Goal: Task Accomplishment & Management: Manage account settings

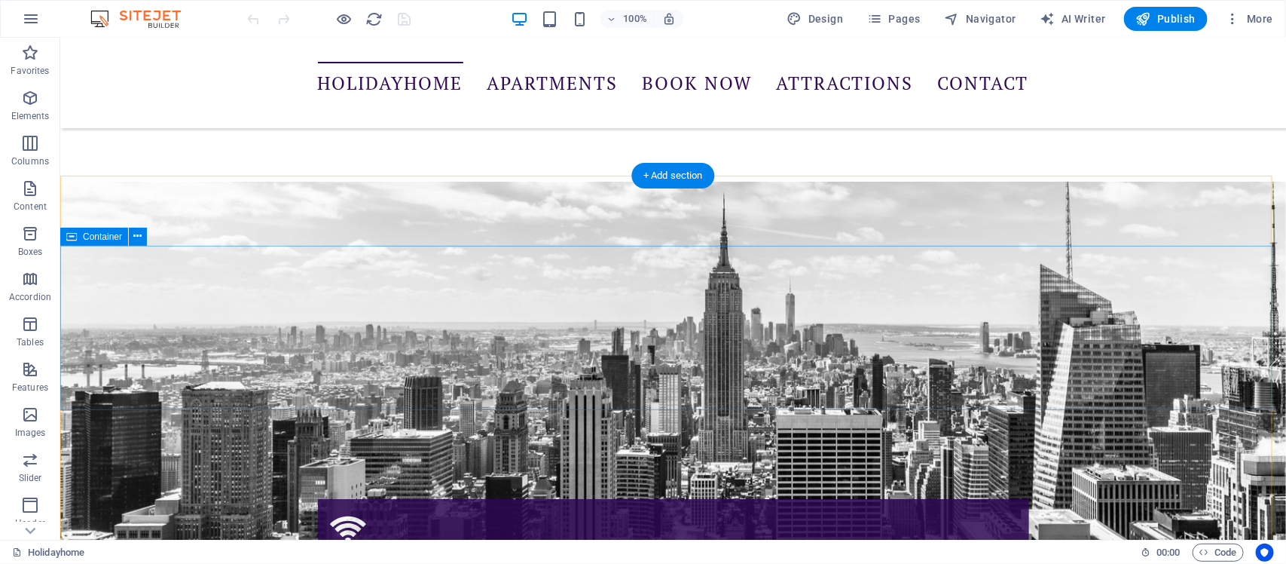
scroll to position [2564, 0]
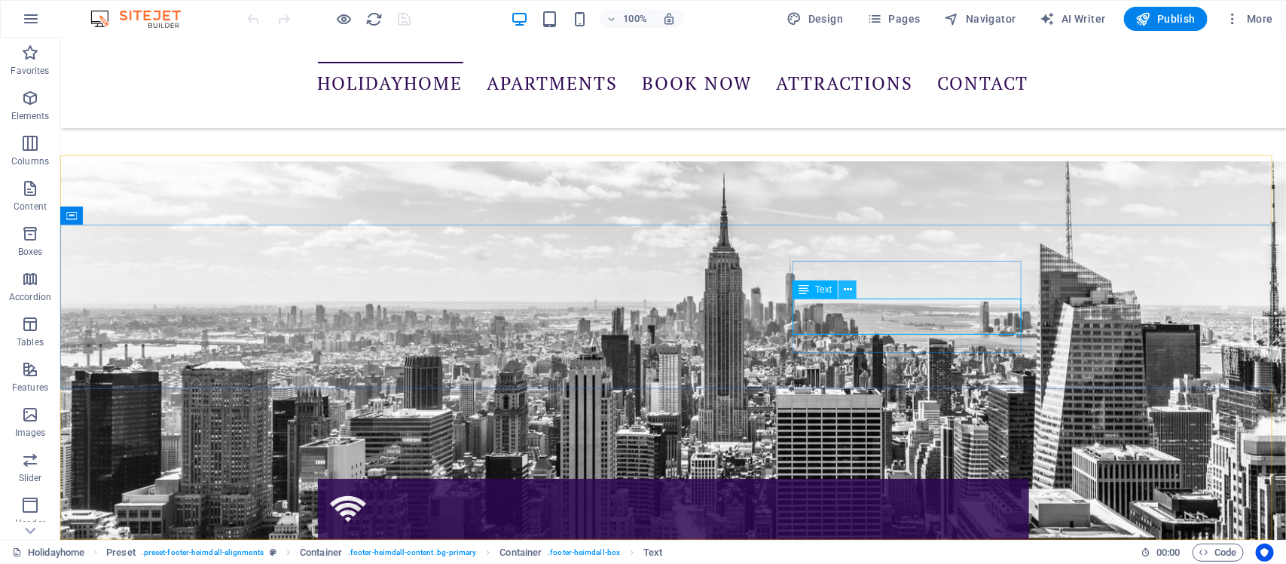
click at [842, 286] on button at bounding box center [848, 289] width 18 height 18
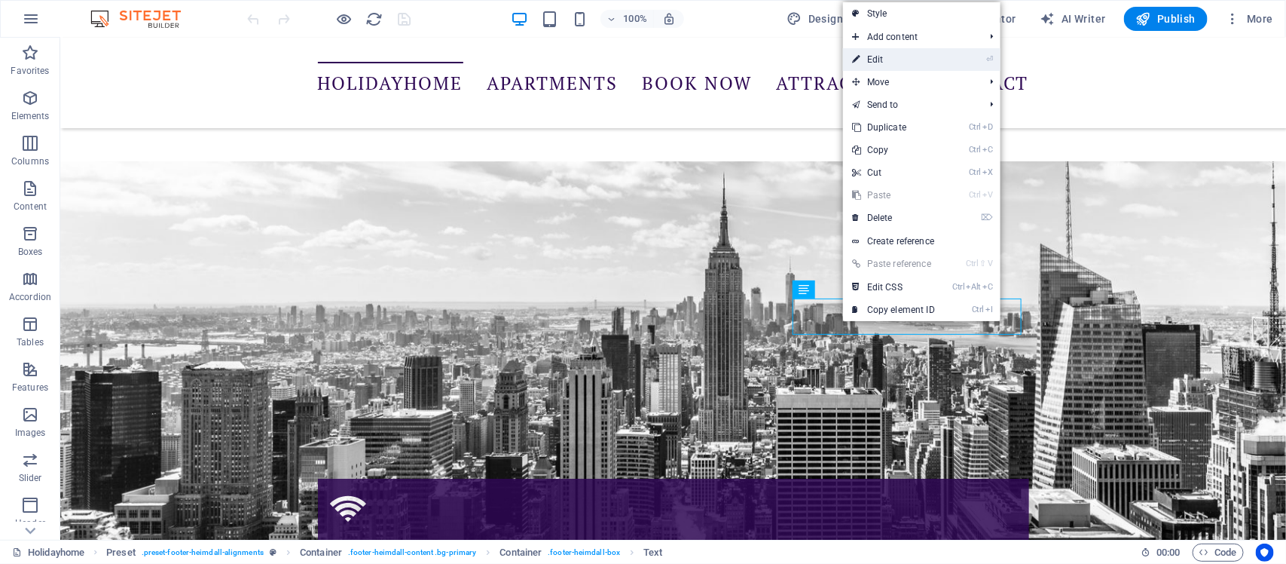
click at [890, 59] on link "⏎ Edit" at bounding box center [893, 59] width 101 height 23
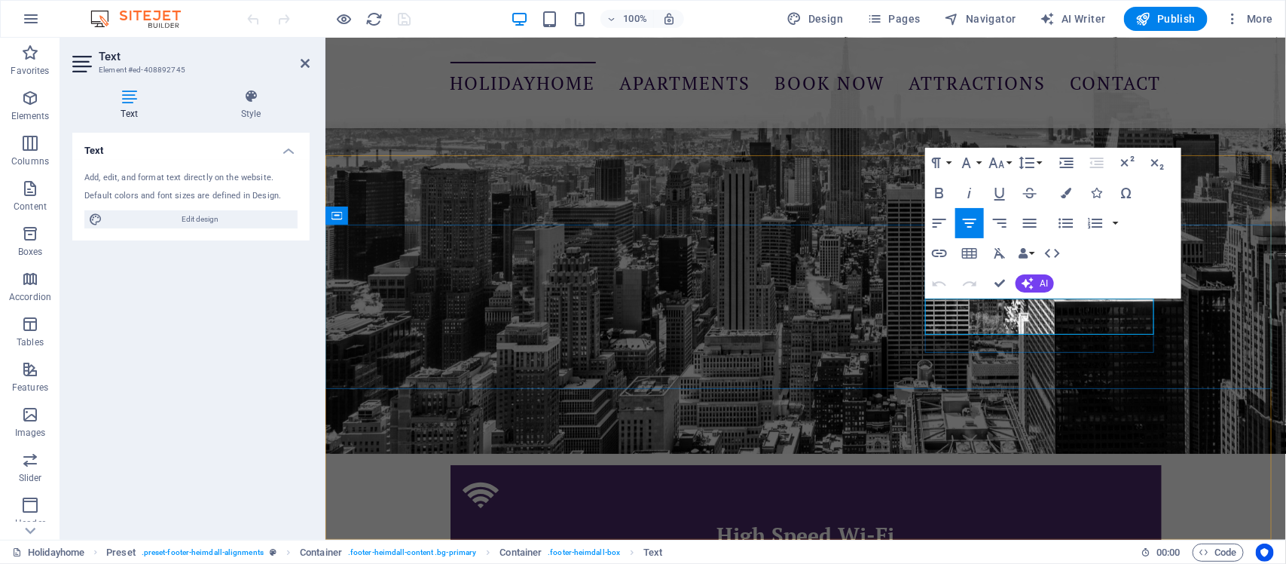
drag, startPoint x: 1007, startPoint y: 321, endPoint x: 1022, endPoint y: 323, distance: 15.2
click at [1046, 290] on icon "button" at bounding box center [1046, 287] width 18 height 18
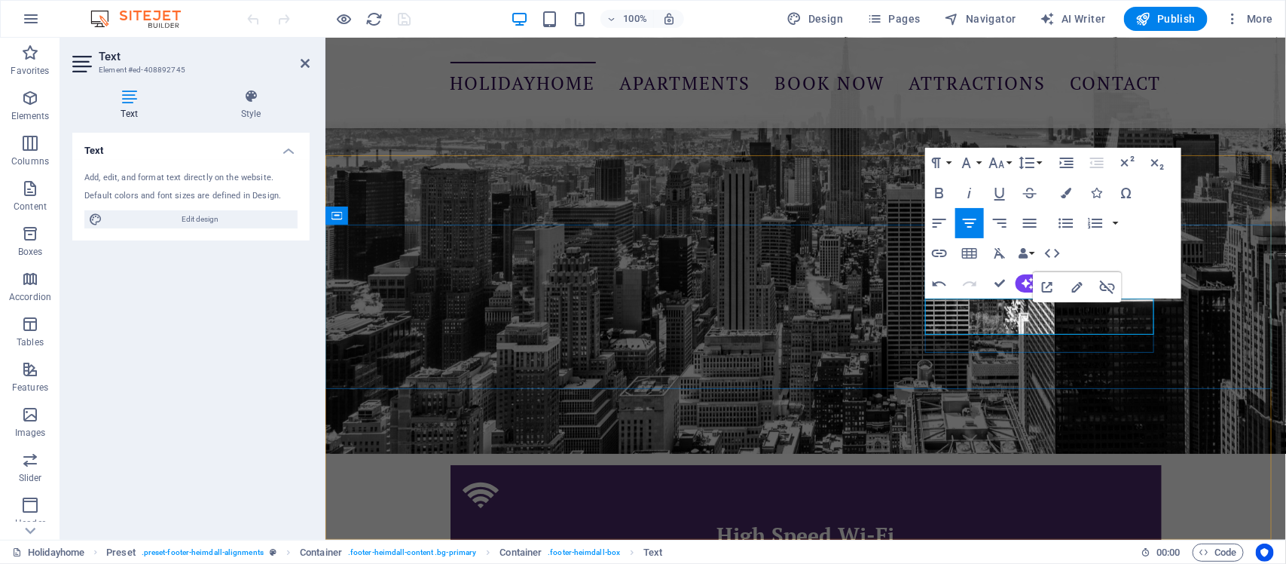
drag, startPoint x: 1018, startPoint y: 326, endPoint x: 1036, endPoint y: 327, distance: 18.1
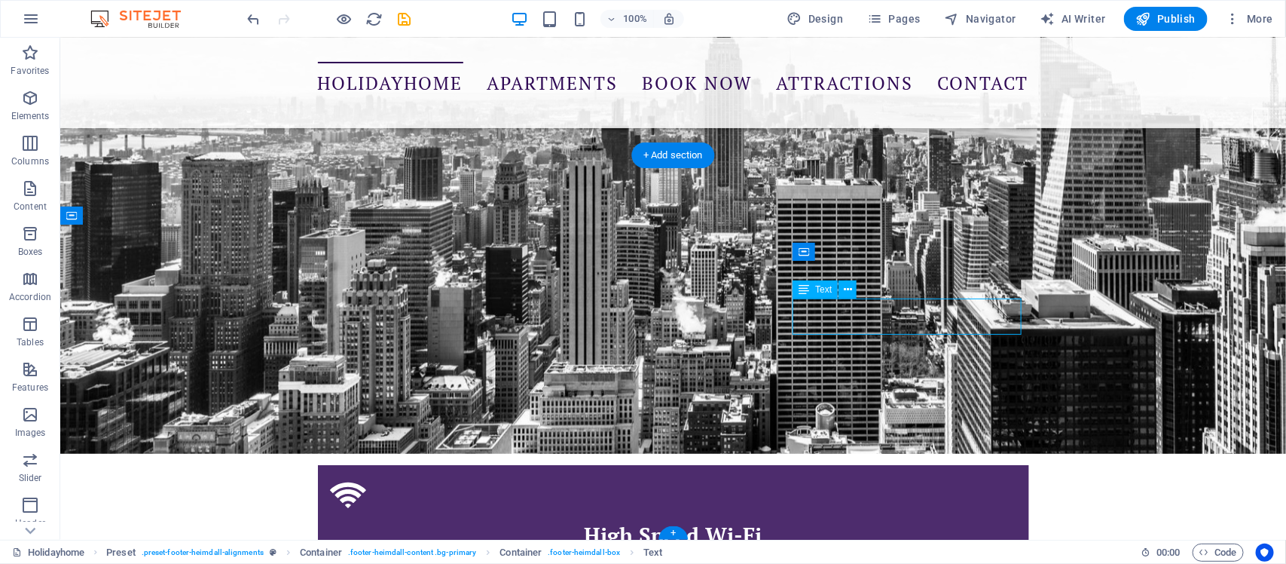
click at [846, 288] on icon at bounding box center [848, 290] width 8 height 16
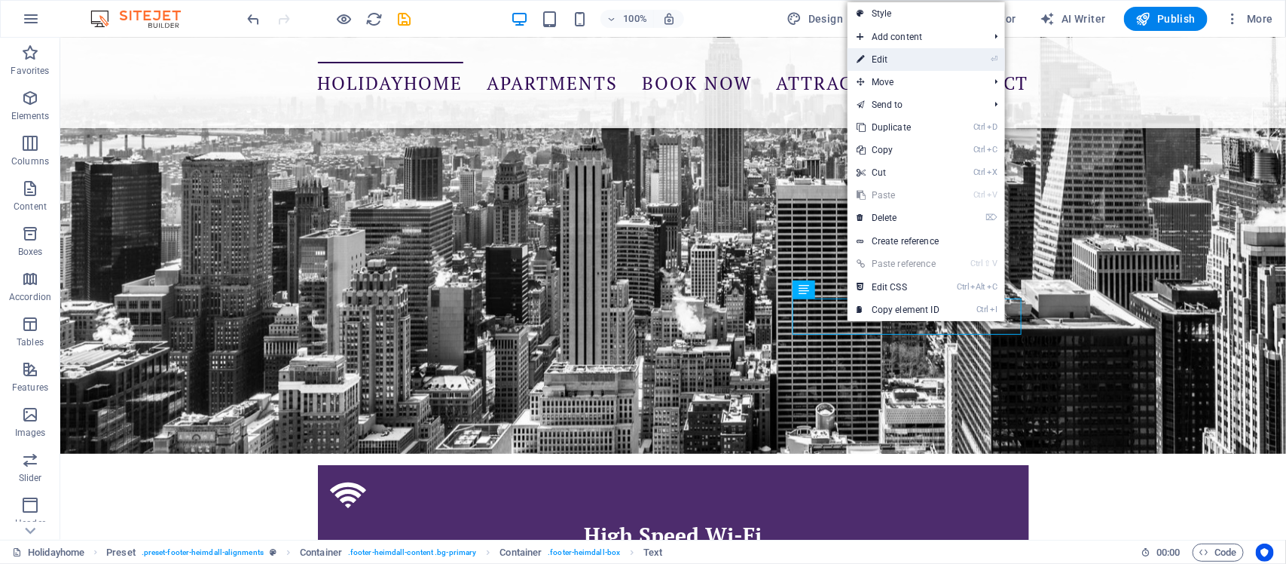
click at [884, 54] on link "⏎ Edit" at bounding box center [898, 59] width 101 height 23
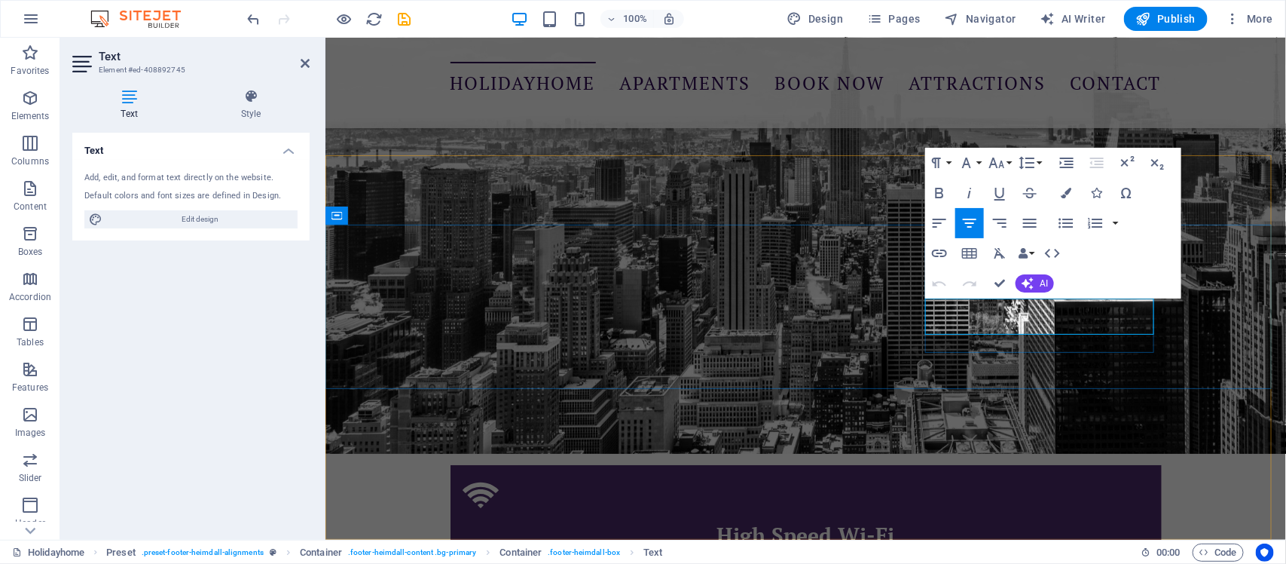
drag, startPoint x: 1034, startPoint y: 325, endPoint x: 1075, endPoint y: 324, distance: 41.5
click at [1078, 285] on icon "button" at bounding box center [1077, 287] width 11 height 11
drag, startPoint x: 1399, startPoint y: 353, endPoint x: 1075, endPoint y: 320, distance: 325.8
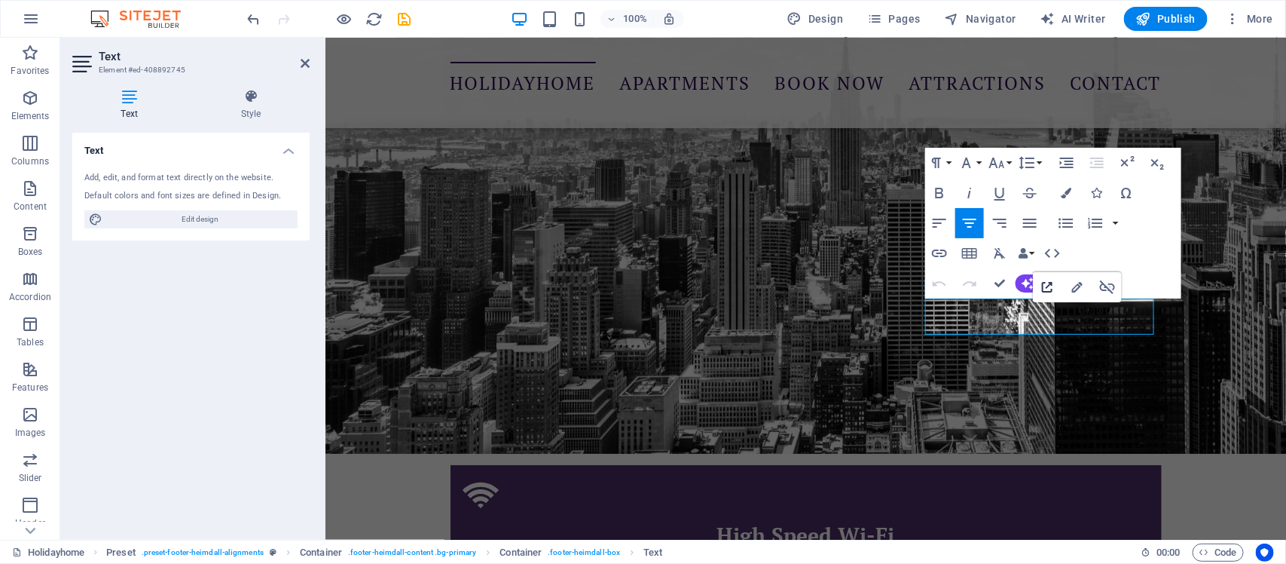
click at [1049, 288] on icon "button" at bounding box center [1047, 287] width 18 height 18
drag, startPoint x: 1096, startPoint y: 324, endPoint x: 1130, endPoint y: 323, distance: 33.9
click at [1109, 287] on icon "button" at bounding box center [1108, 287] width 18 height 18
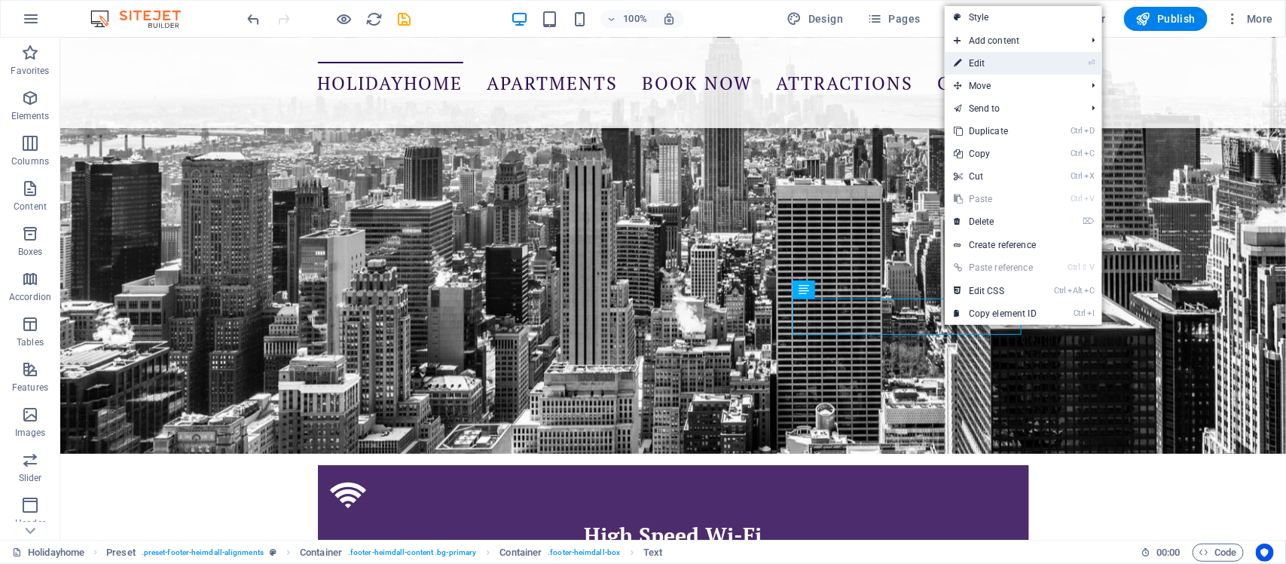
click at [982, 61] on link "⏎ Edit" at bounding box center [995, 63] width 101 height 23
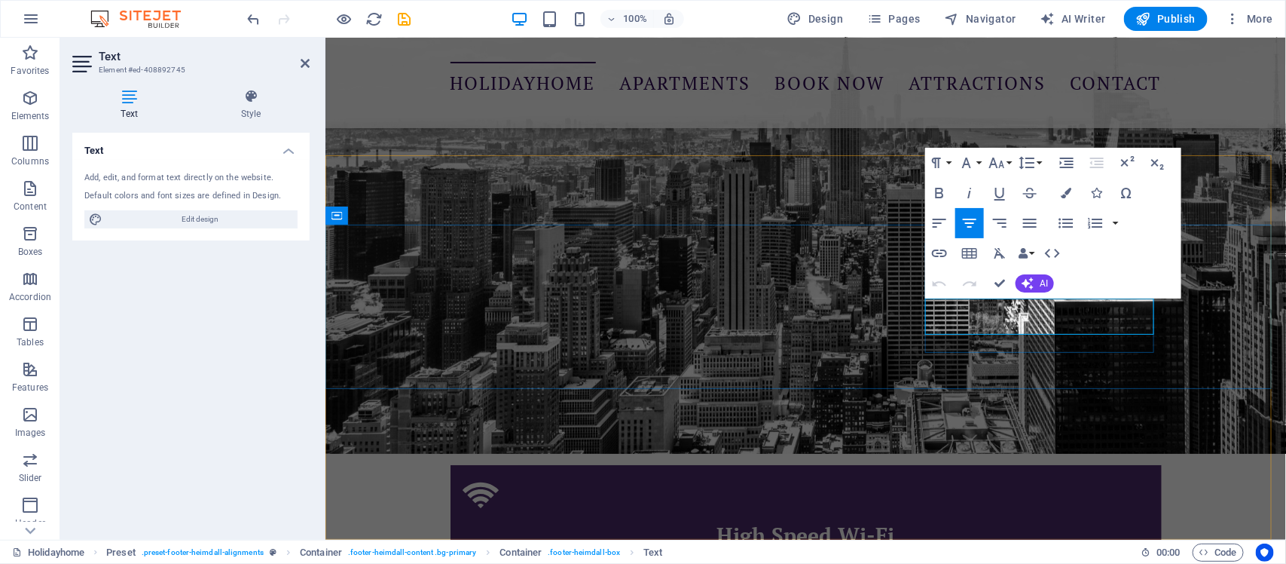
drag, startPoint x: 1089, startPoint y: 318, endPoint x: 1102, endPoint y: 317, distance: 12.9
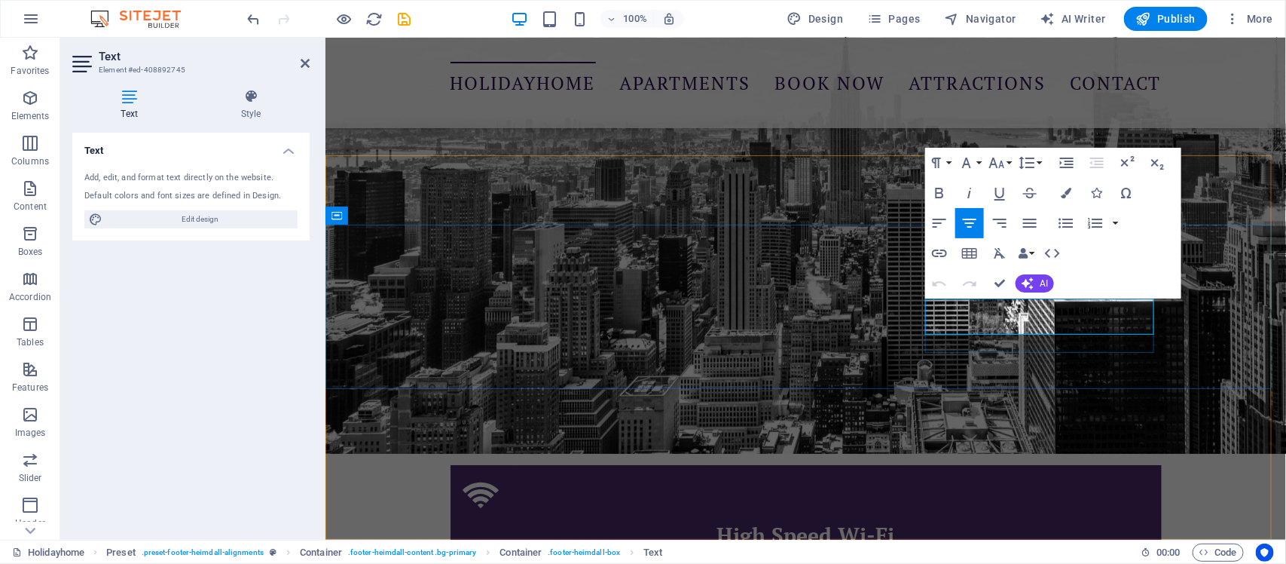
drag, startPoint x: 1029, startPoint y: 321, endPoint x: 1083, endPoint y: 325, distance: 54.4
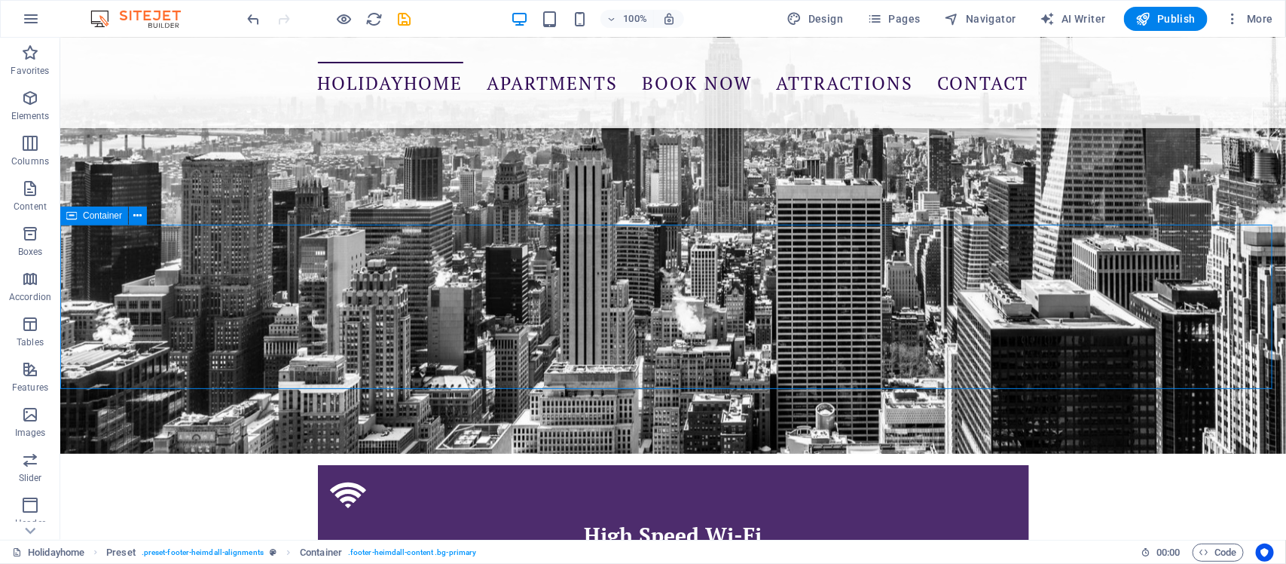
click at [850, 288] on icon at bounding box center [848, 290] width 8 height 16
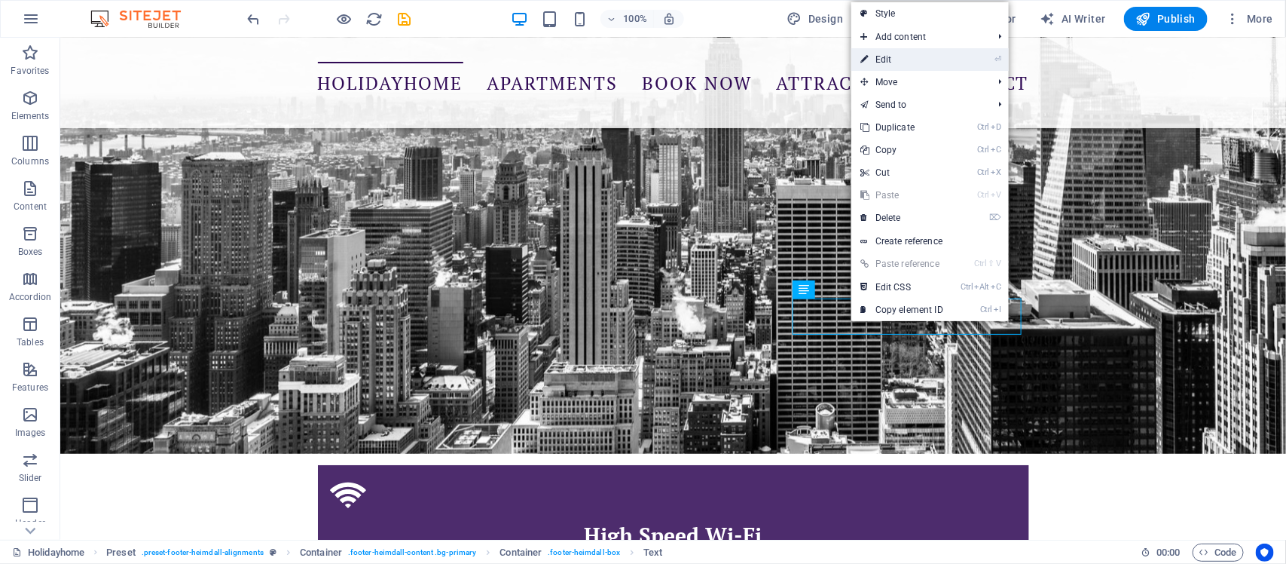
click at [888, 62] on link "⏎ Edit" at bounding box center [902, 59] width 101 height 23
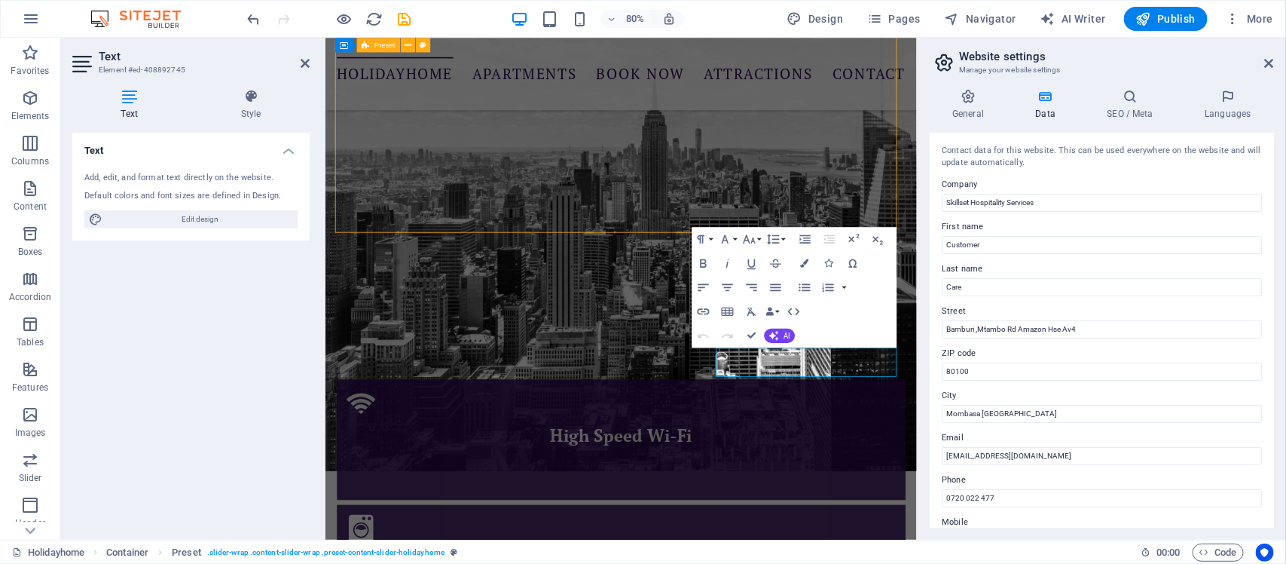
scroll to position [2438, 0]
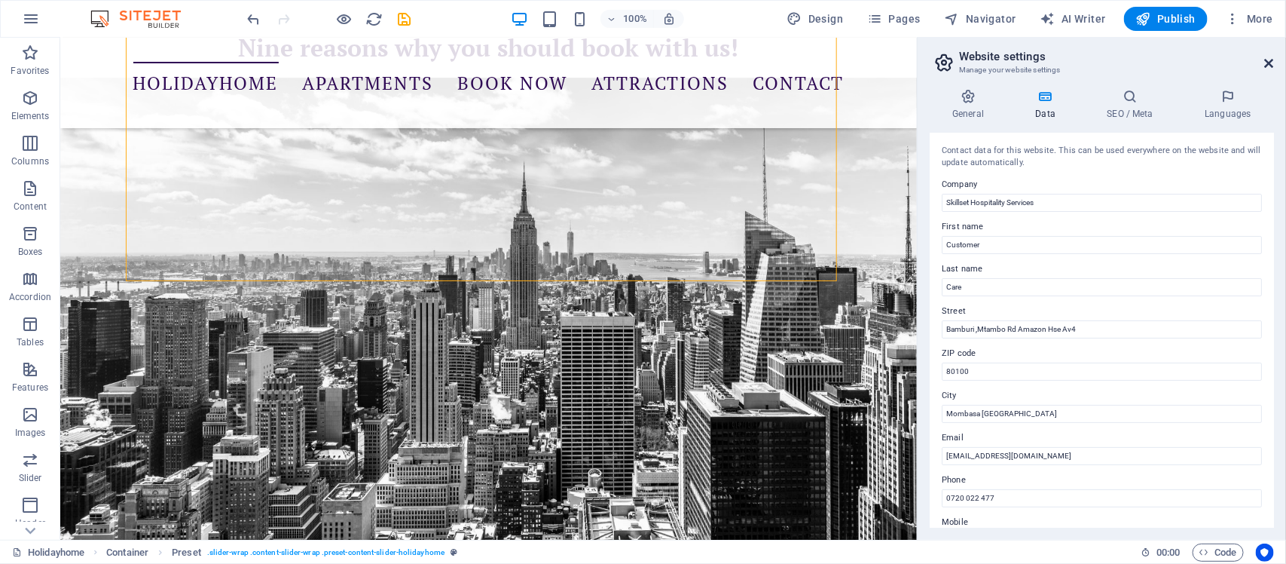
click at [1271, 62] on icon at bounding box center [1269, 63] width 9 height 12
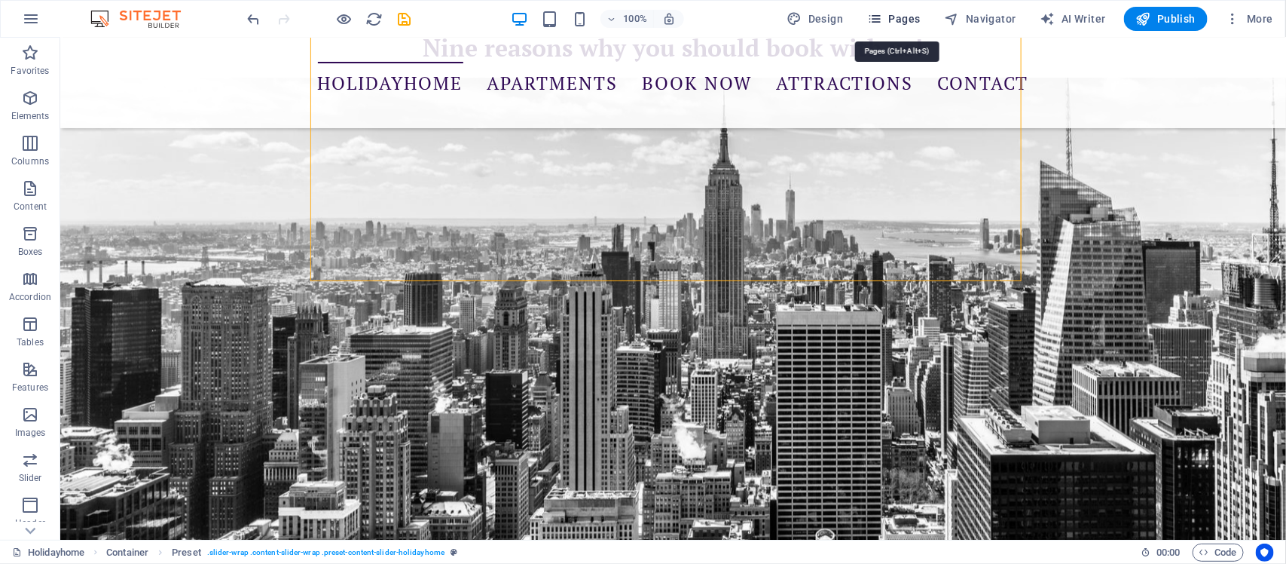
click at [895, 20] on span "Pages" at bounding box center [893, 18] width 53 height 15
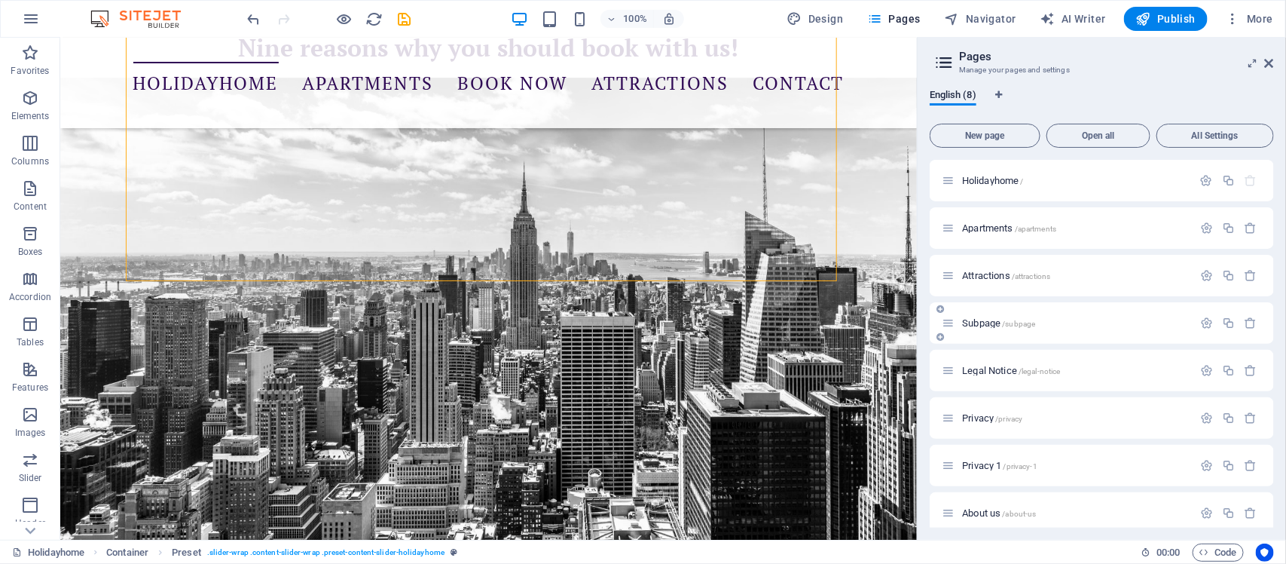
scroll to position [11, 0]
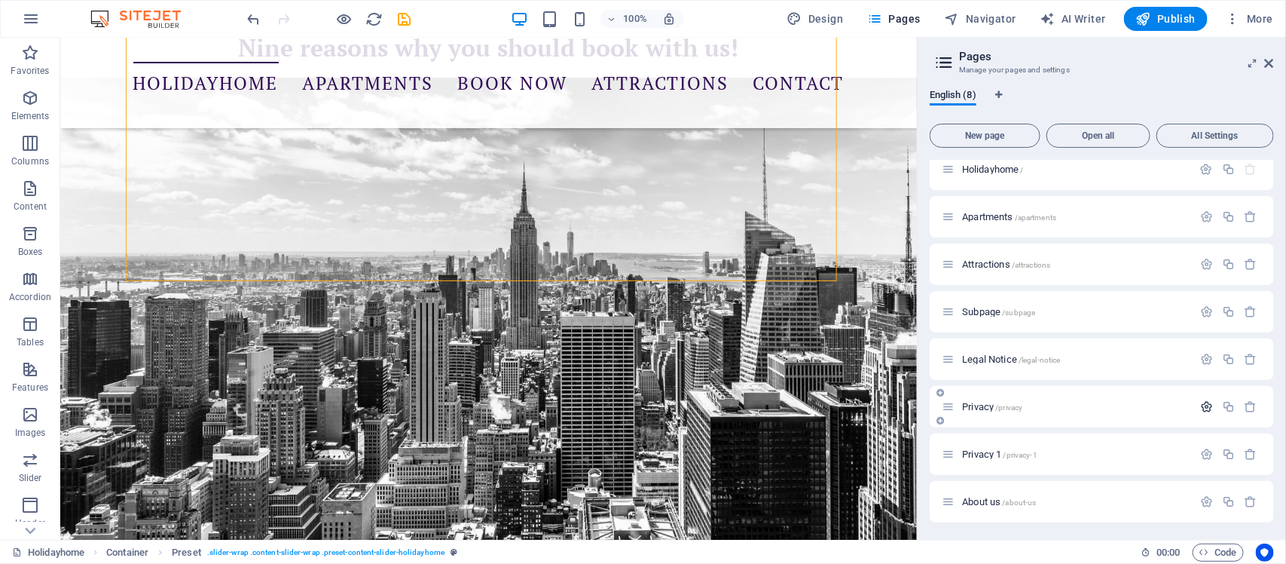
click at [1204, 401] on icon "button" at bounding box center [1206, 406] width 13 height 13
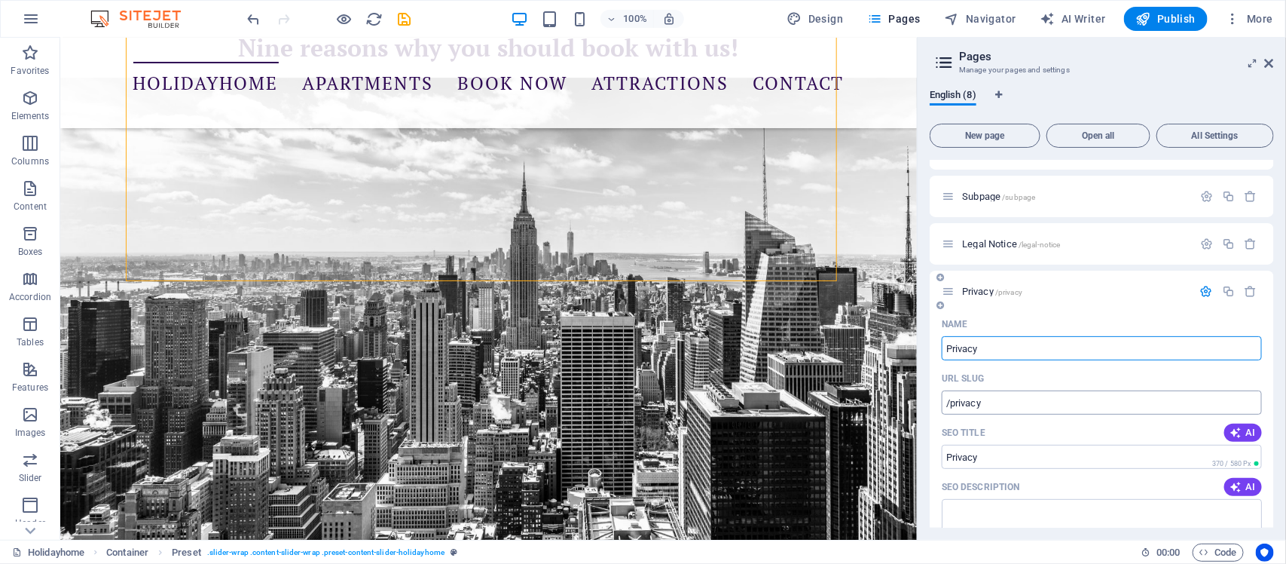
scroll to position [106, 0]
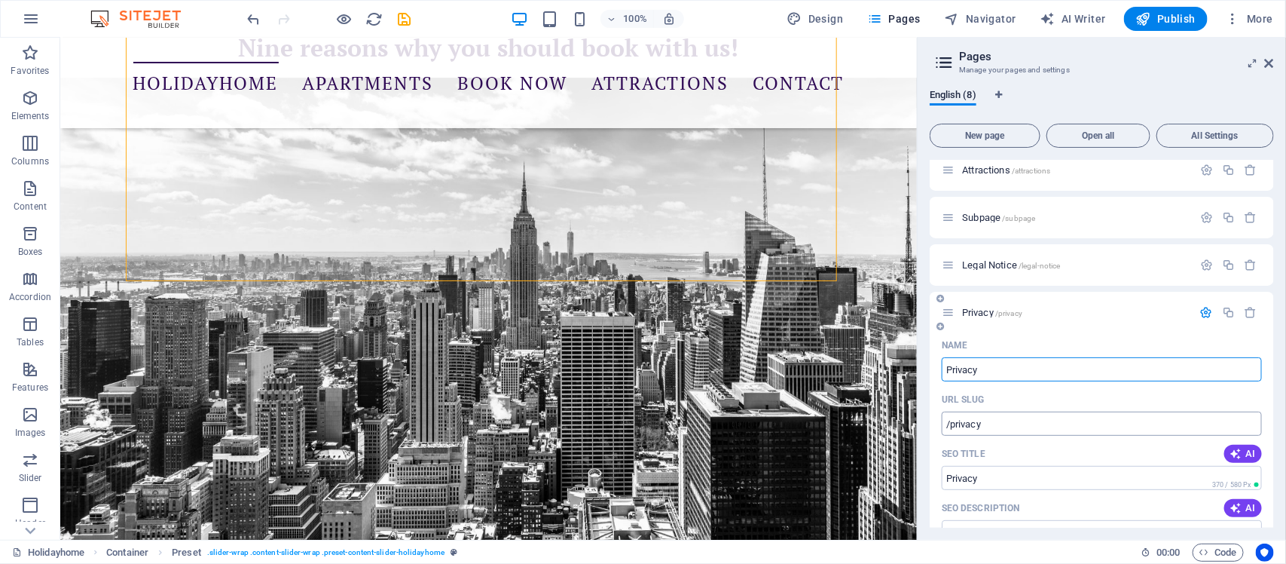
click at [1029, 422] on input "/privacy" at bounding box center [1102, 423] width 320 height 24
type input "/"
type input "/privacy"
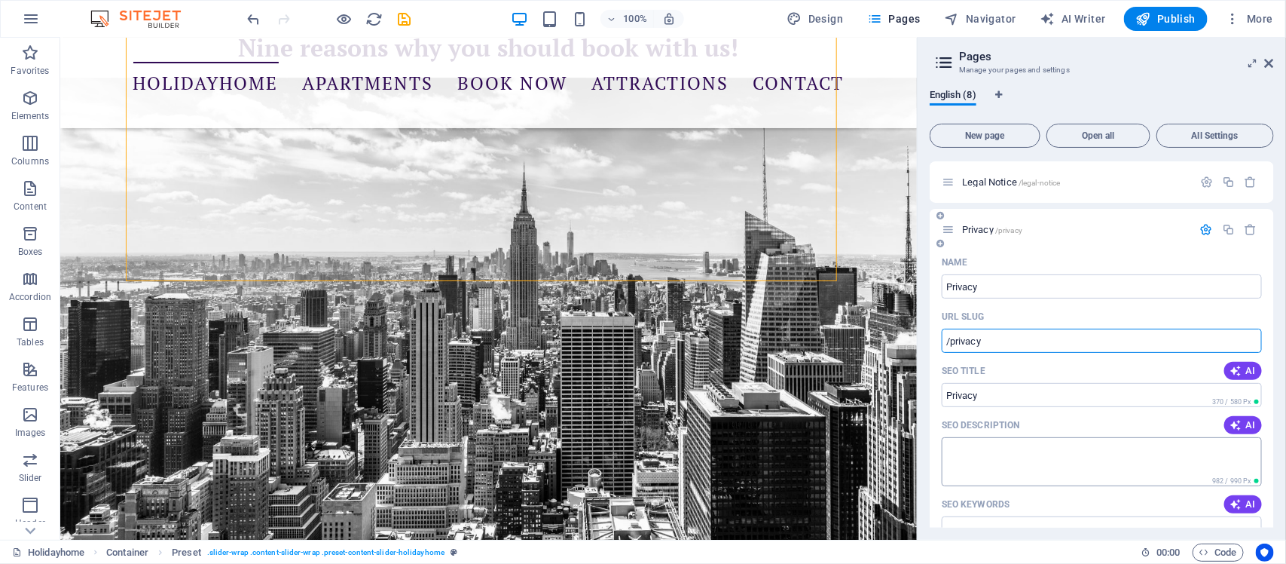
scroll to position [94, 0]
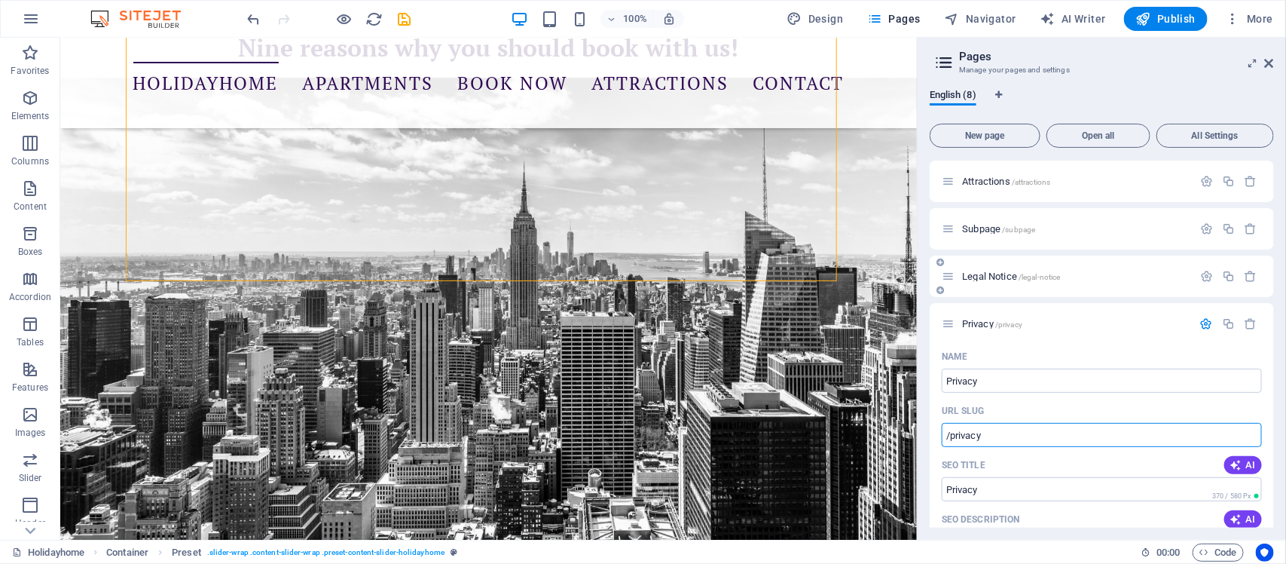
click at [999, 277] on span "Legal Notice /legal-notice" at bounding box center [1011, 276] width 98 height 11
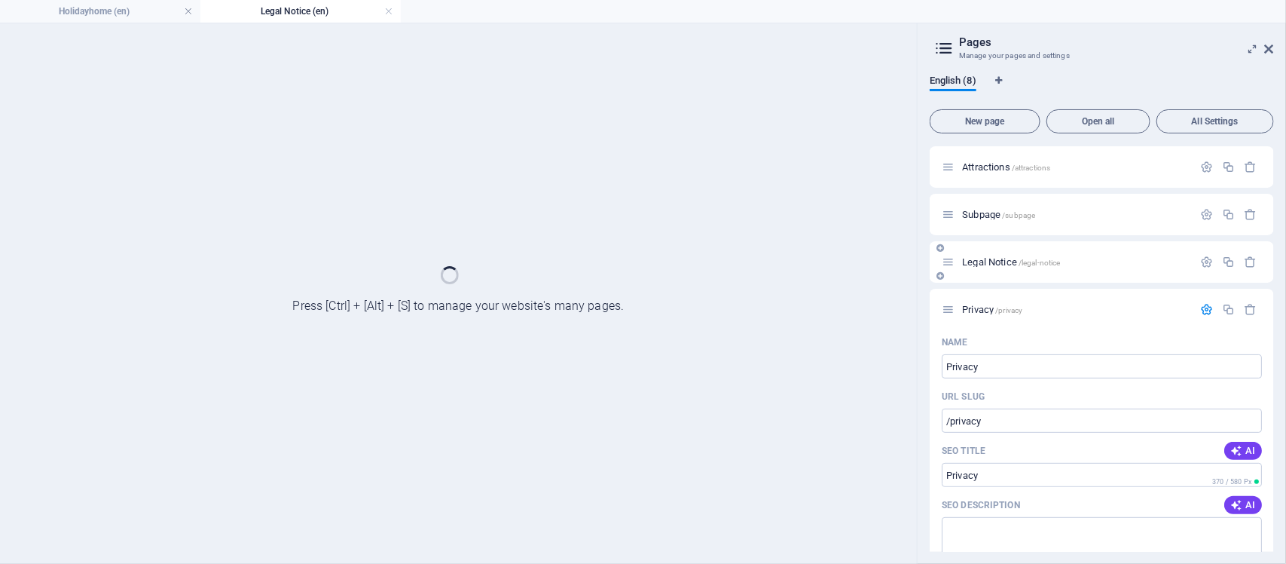
scroll to position [0, 0]
click at [1006, 262] on span "Legal Notice /legal-notice" at bounding box center [1011, 261] width 98 height 11
click at [1208, 223] on div at bounding box center [1229, 214] width 66 height 17
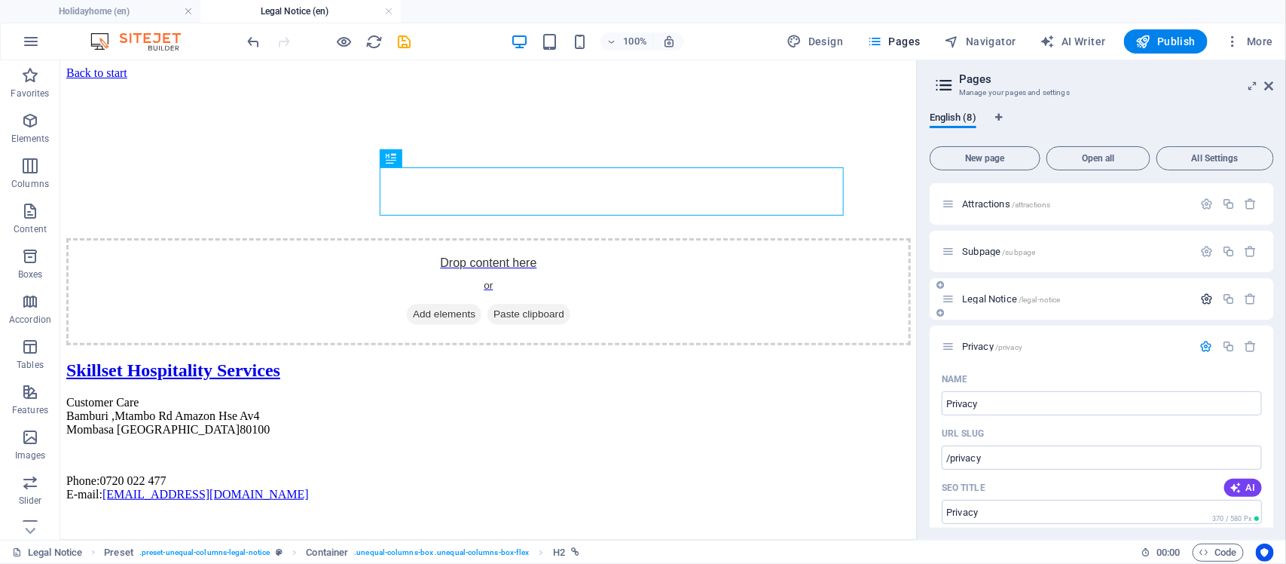
click at [1203, 298] on icon "button" at bounding box center [1206, 298] width 13 height 13
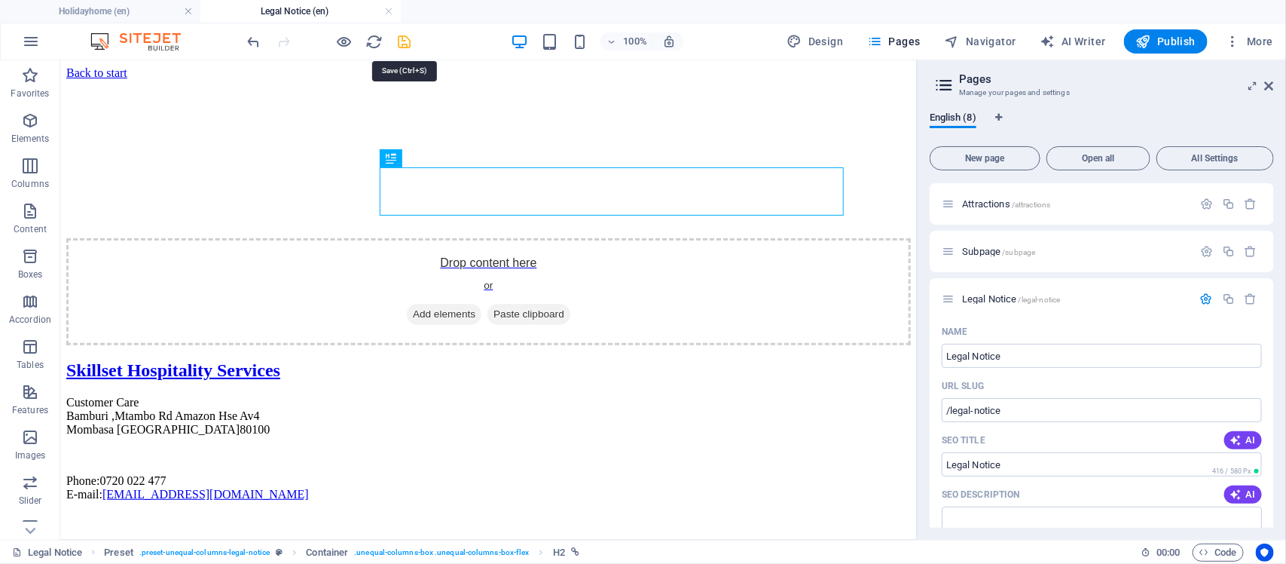
click at [401, 39] on icon "save" at bounding box center [404, 41] width 17 height 17
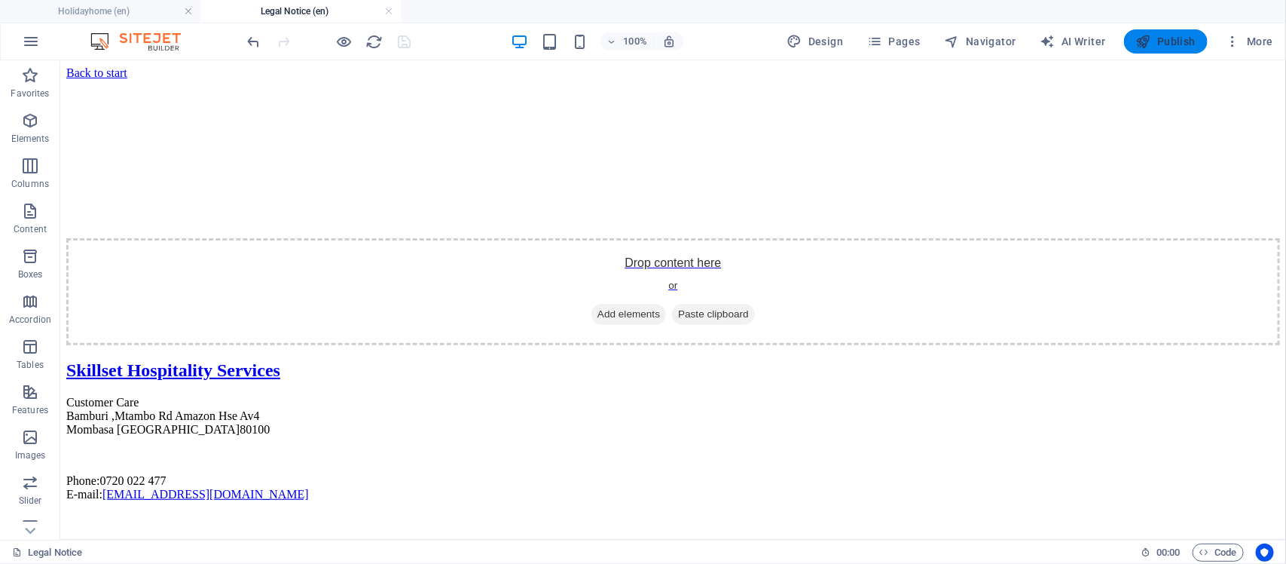
click at [1173, 39] on span "Publish" at bounding box center [1166, 41] width 60 height 15
